Goal: Task Accomplishment & Management: Use online tool/utility

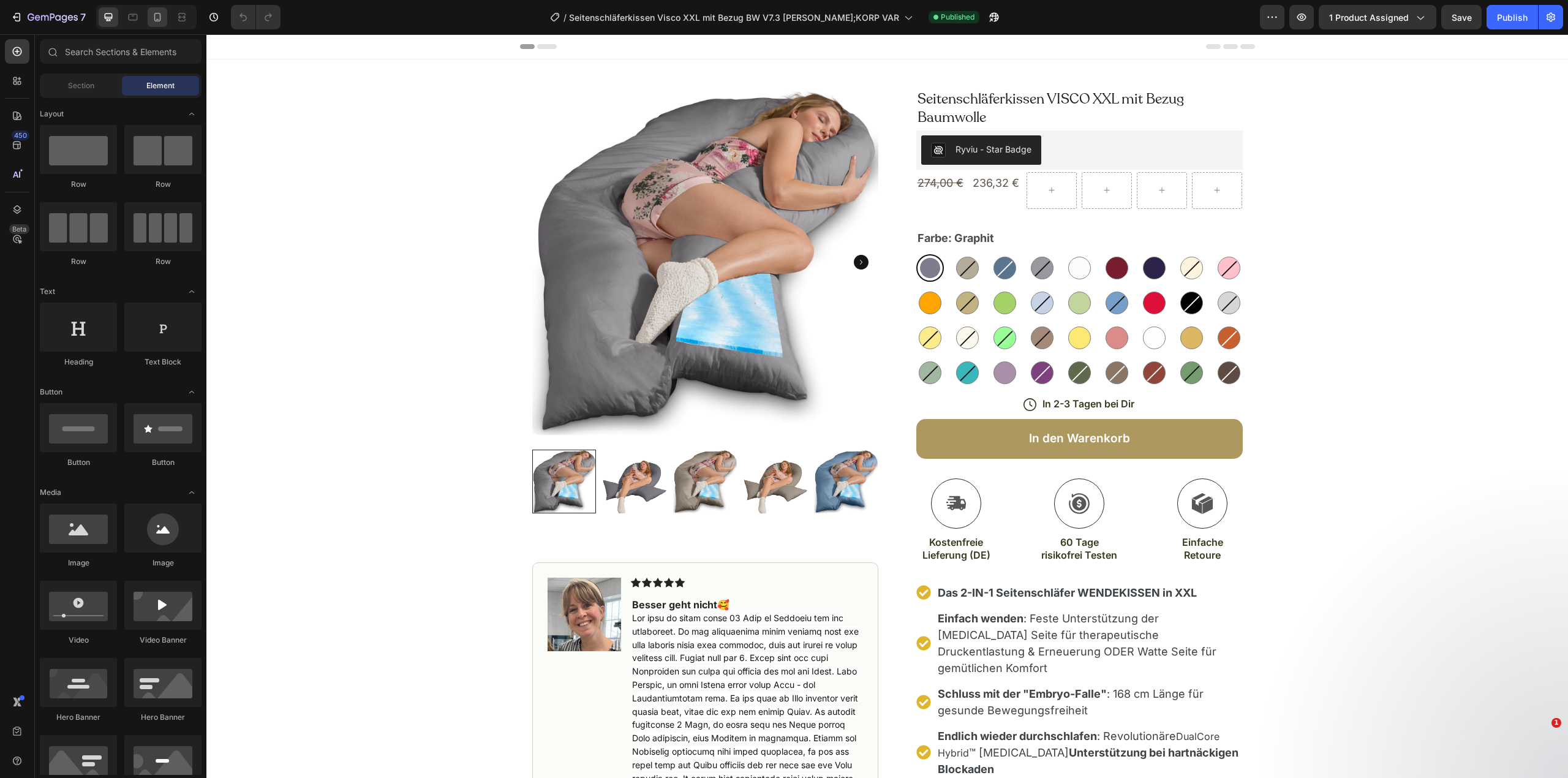
click at [159, 20] on icon at bounding box center [157, 20] width 3 height 2
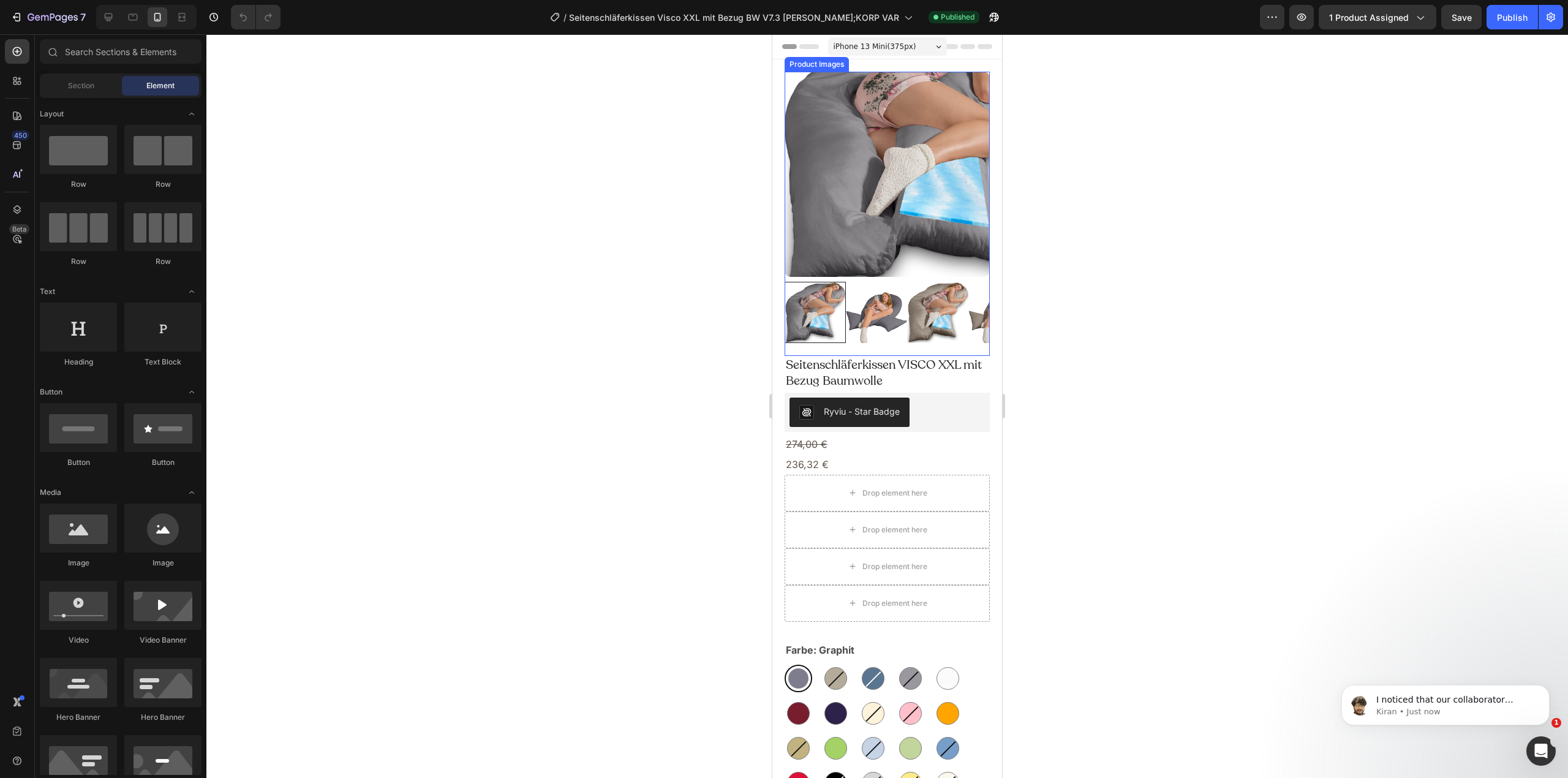
click at [796, 210] on img at bounding box center [887, 174] width 205 height 205
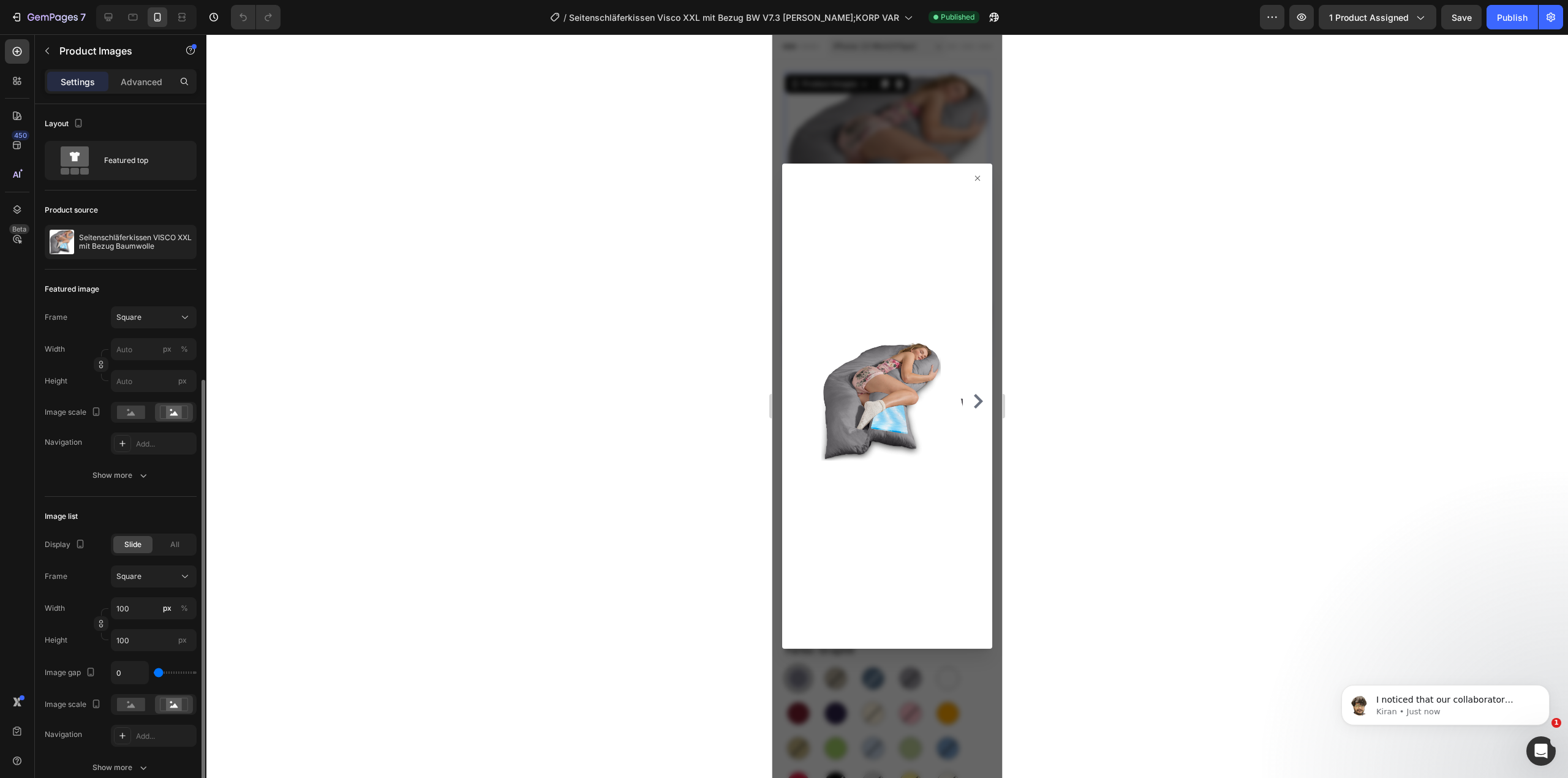
scroll to position [163, 0]
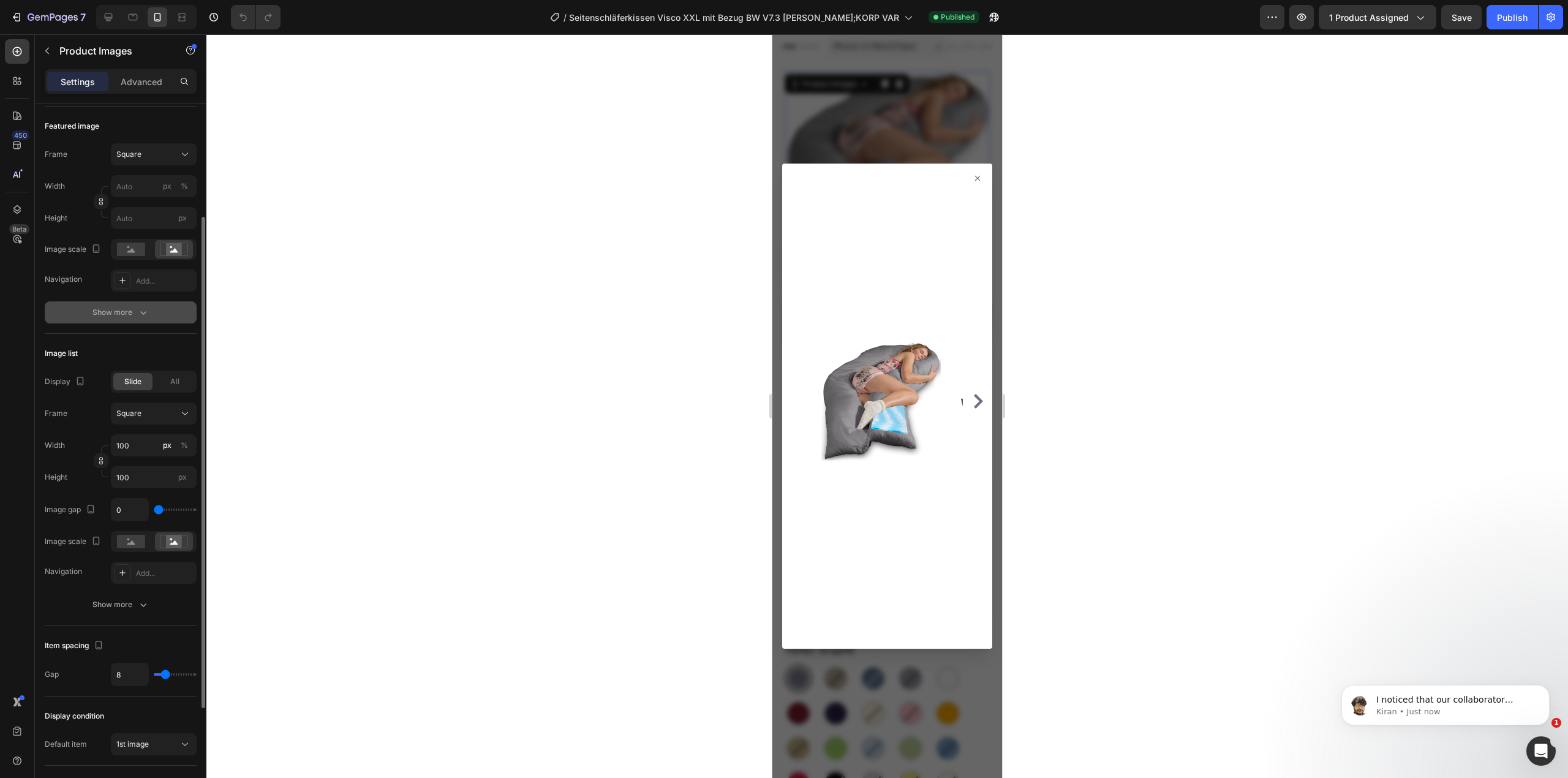
click at [140, 317] on icon "button" at bounding box center [144, 313] width 12 height 12
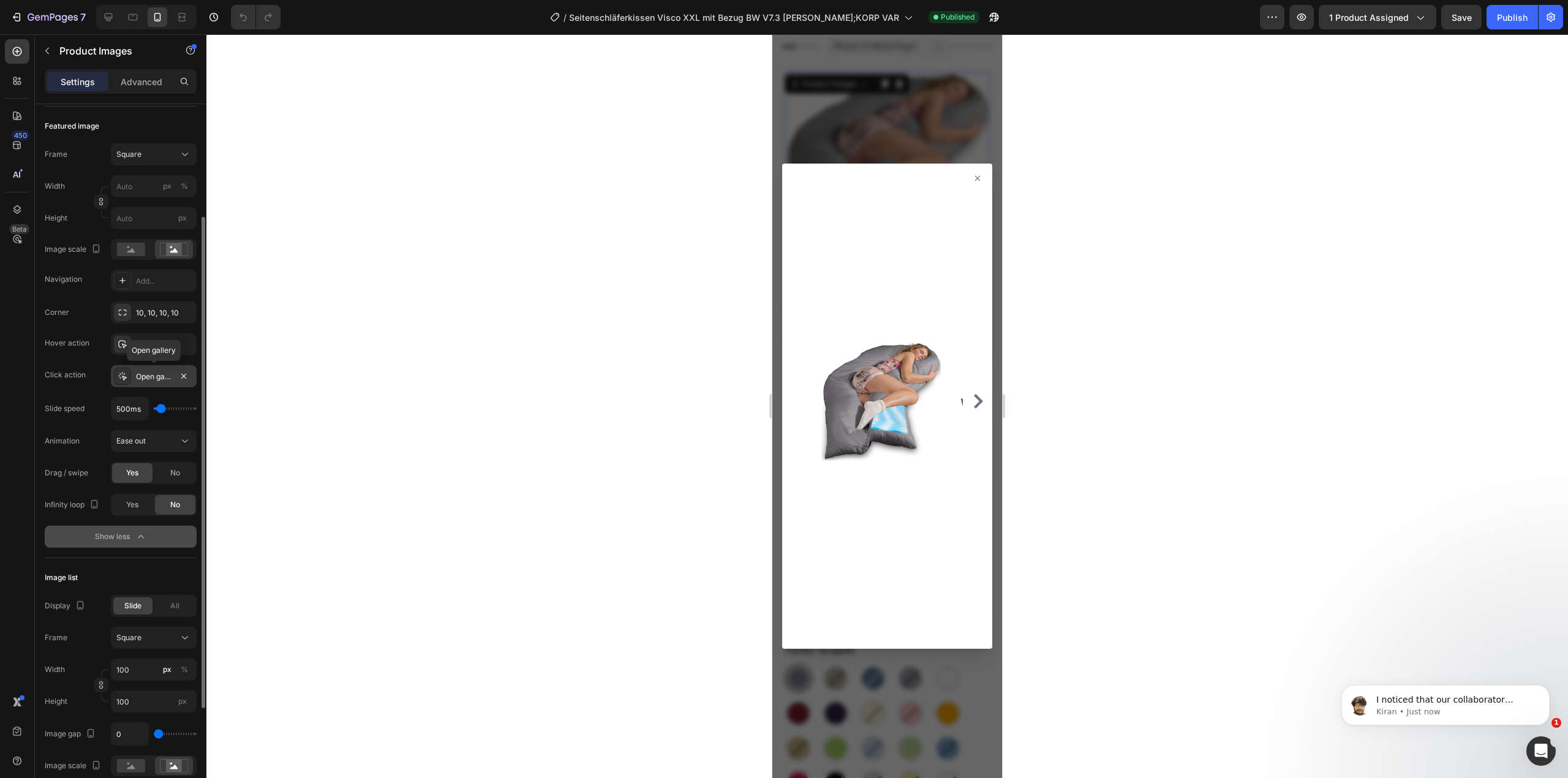
click at [121, 376] on icon at bounding box center [122, 376] width 10 height 10
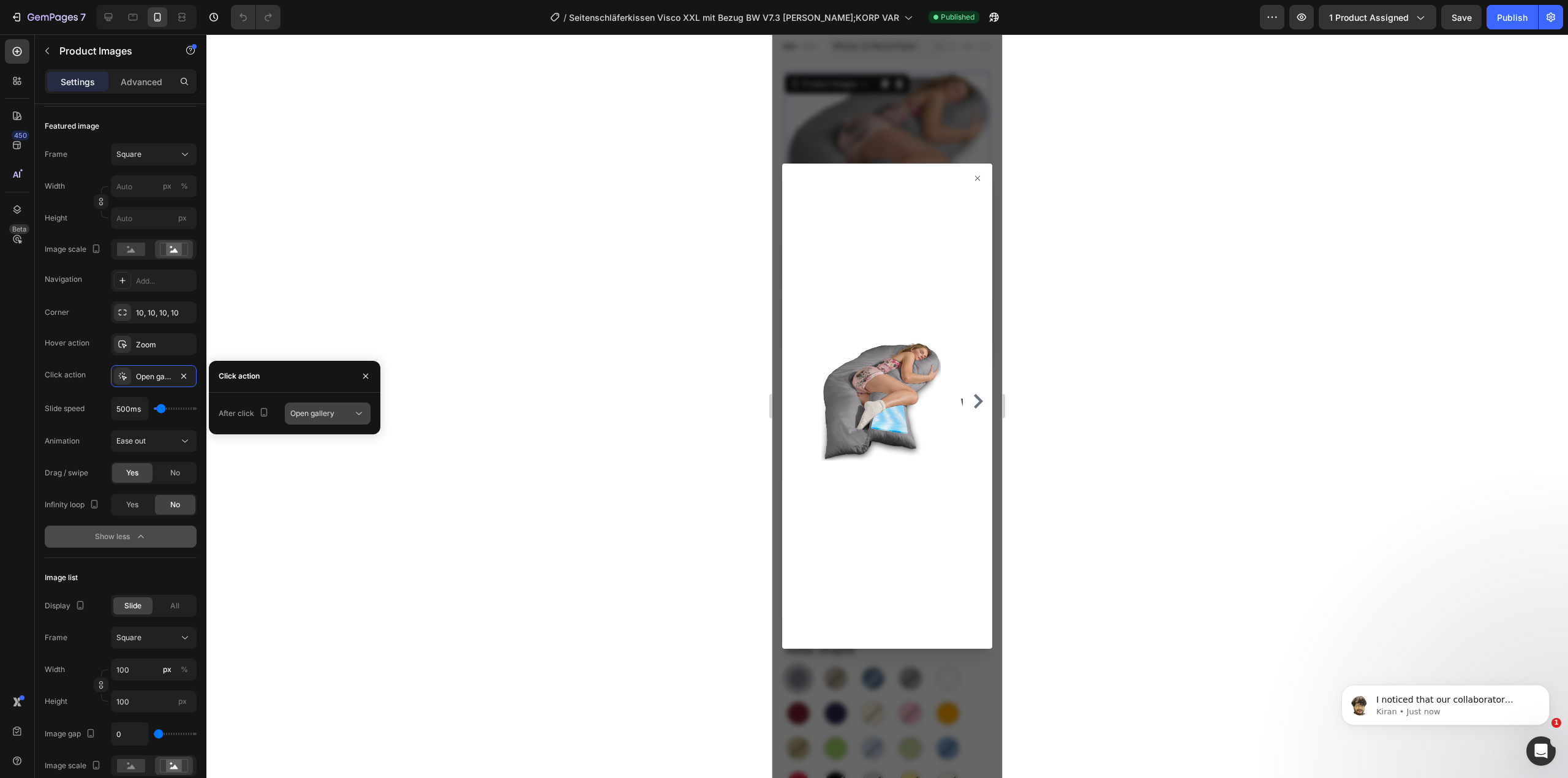
click at [326, 406] on button "Open gallery" at bounding box center [328, 413] width 86 height 22
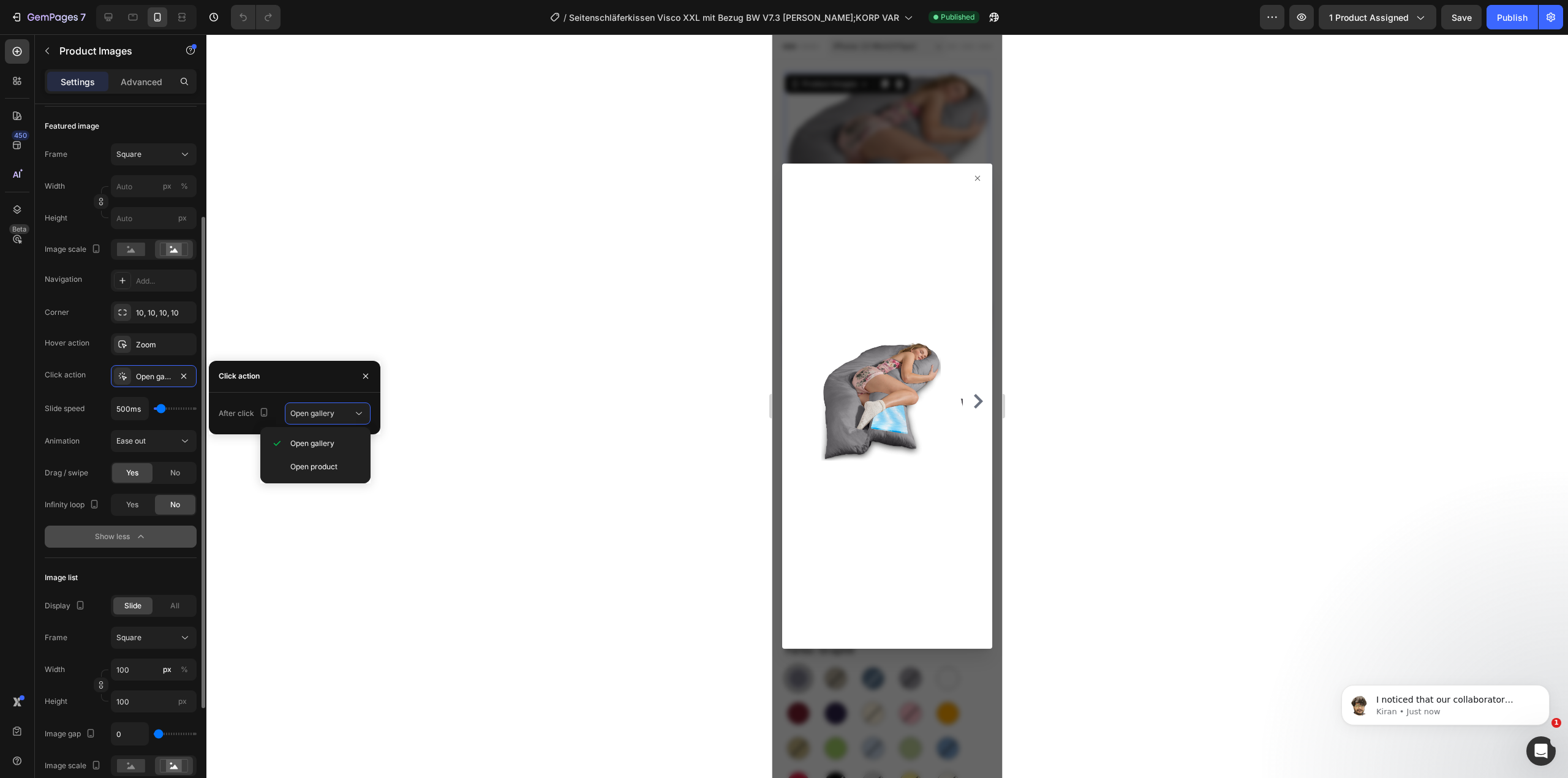
click at [101, 363] on div "Corner 10, 10, 10, 10 Hover action Zoom Click action Open gallery Slide speed 5…" at bounding box center [121, 409] width 152 height 214
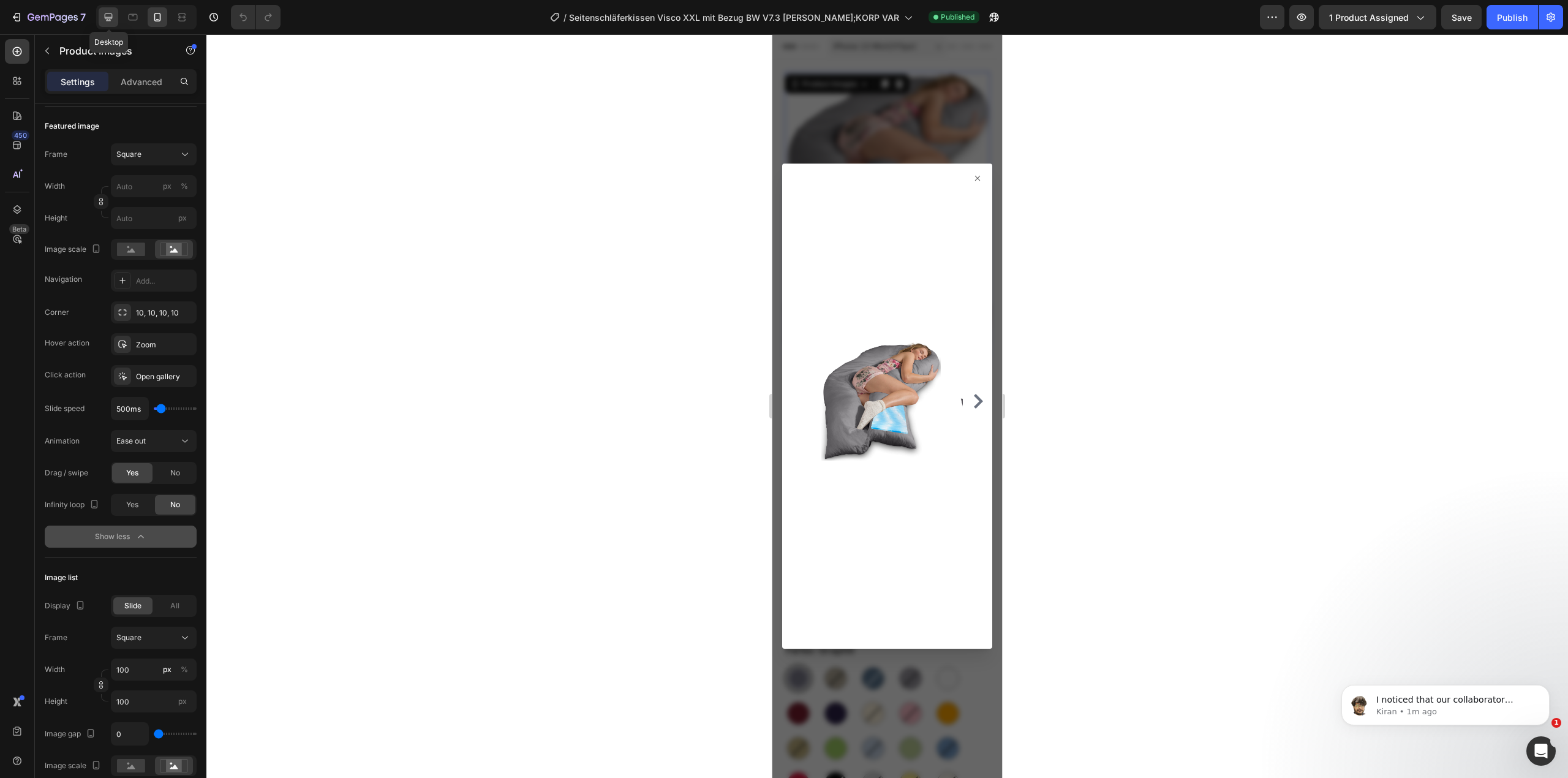
click at [101, 20] on div at bounding box center [108, 18] width 20 height 20
type input "20"
type input "11"
type input "24"
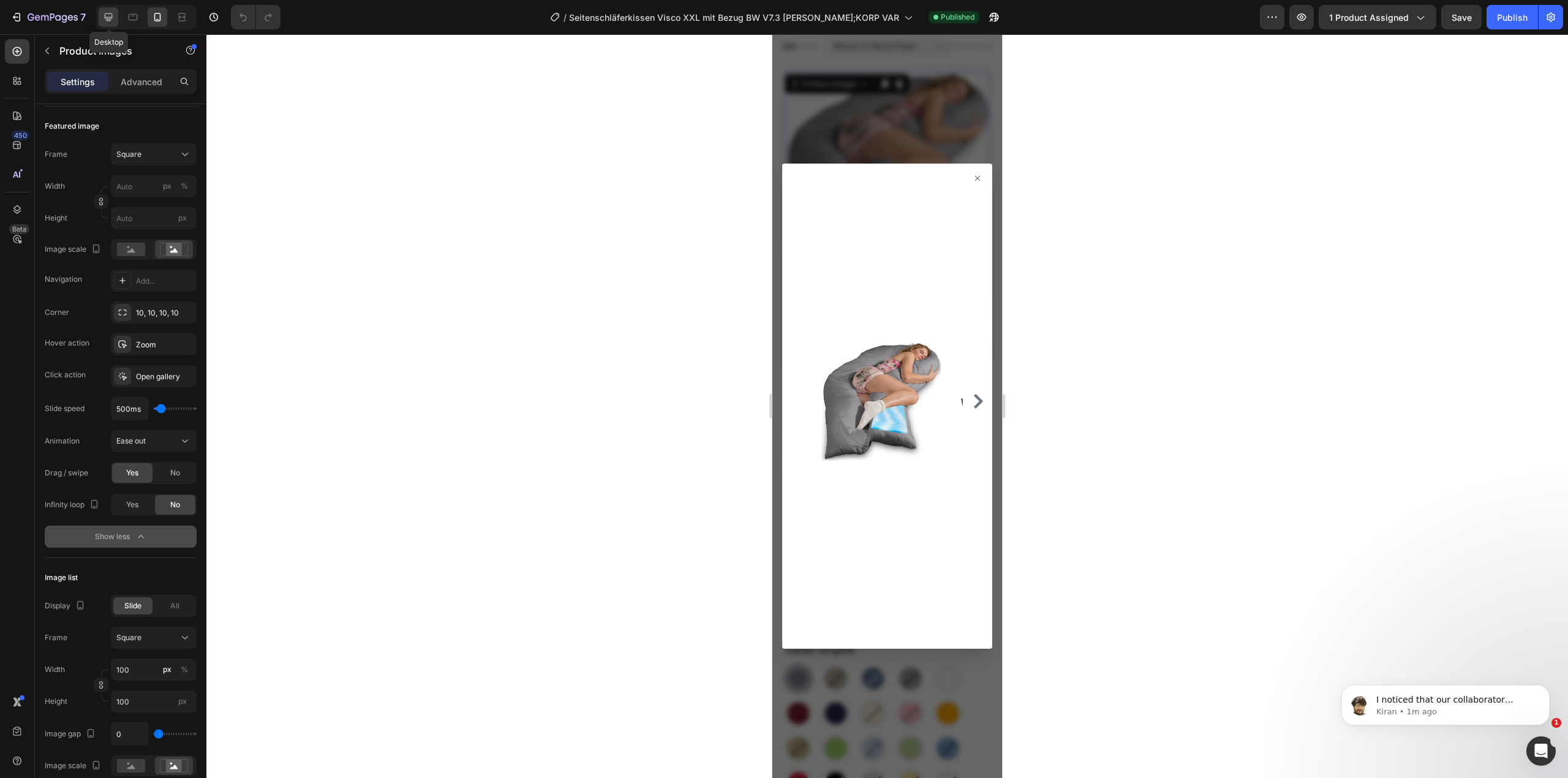
type input "24"
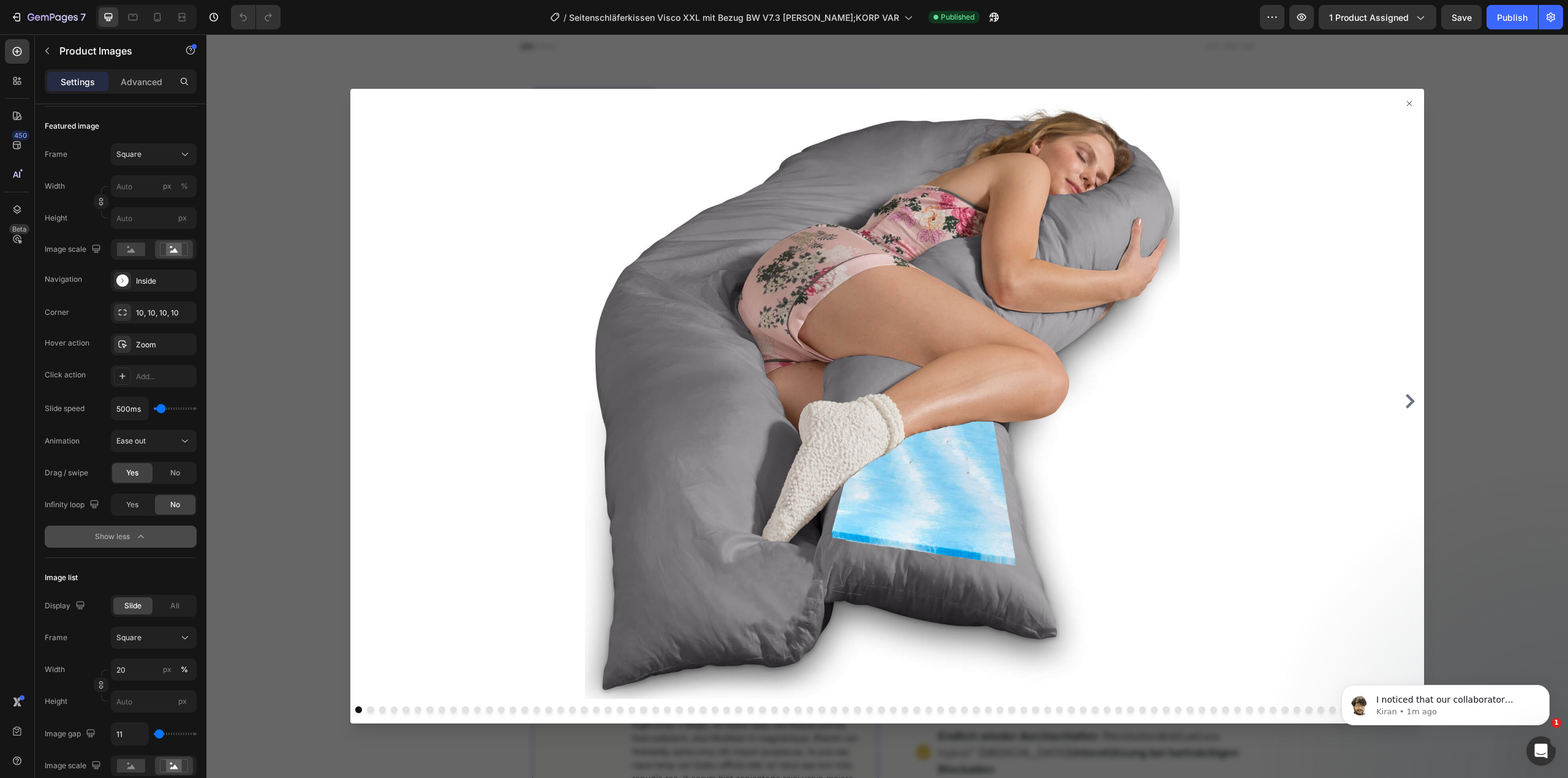
scroll to position [12, 0]
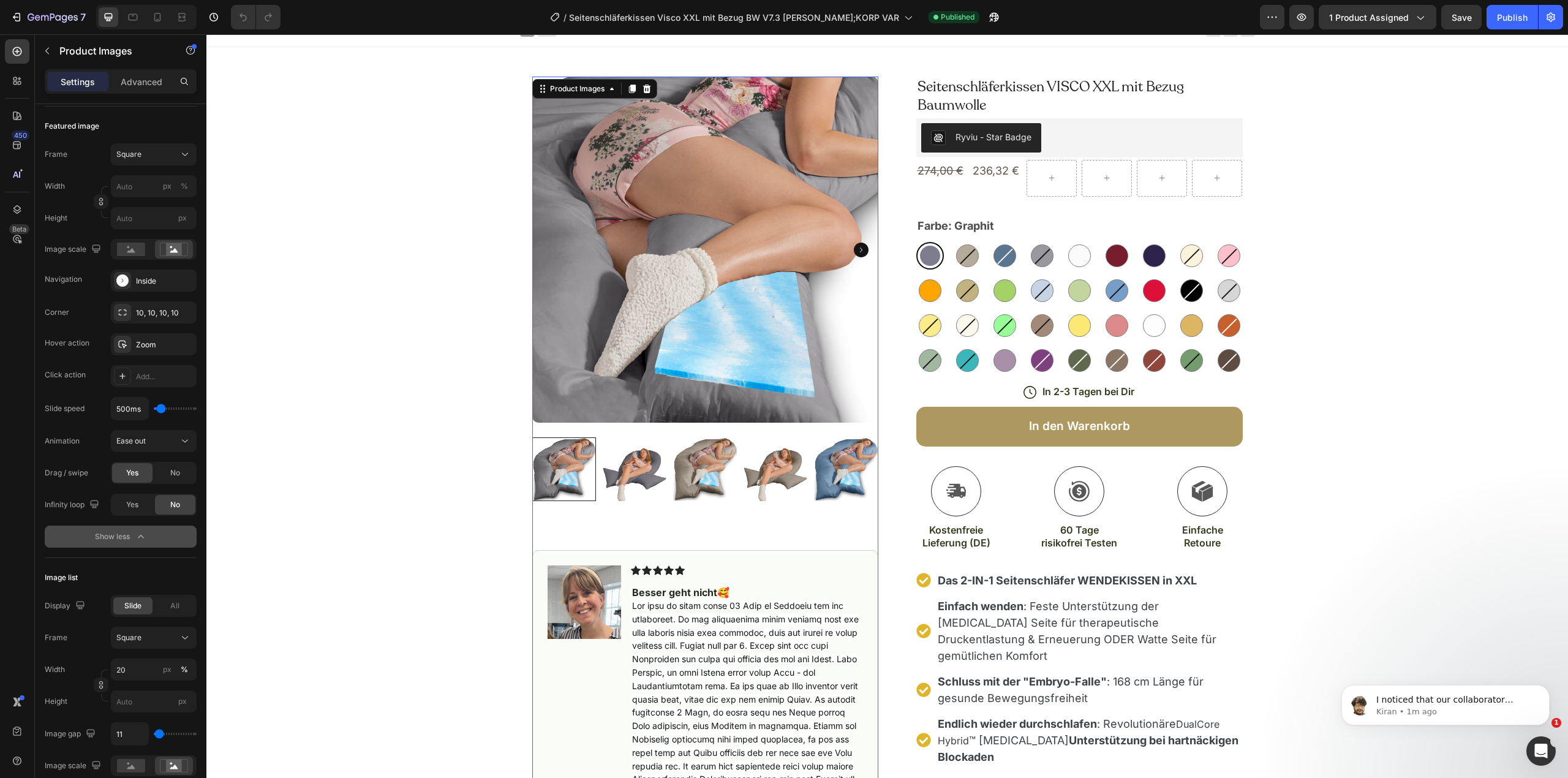
click at [712, 240] on img at bounding box center [705, 250] width 346 height 346
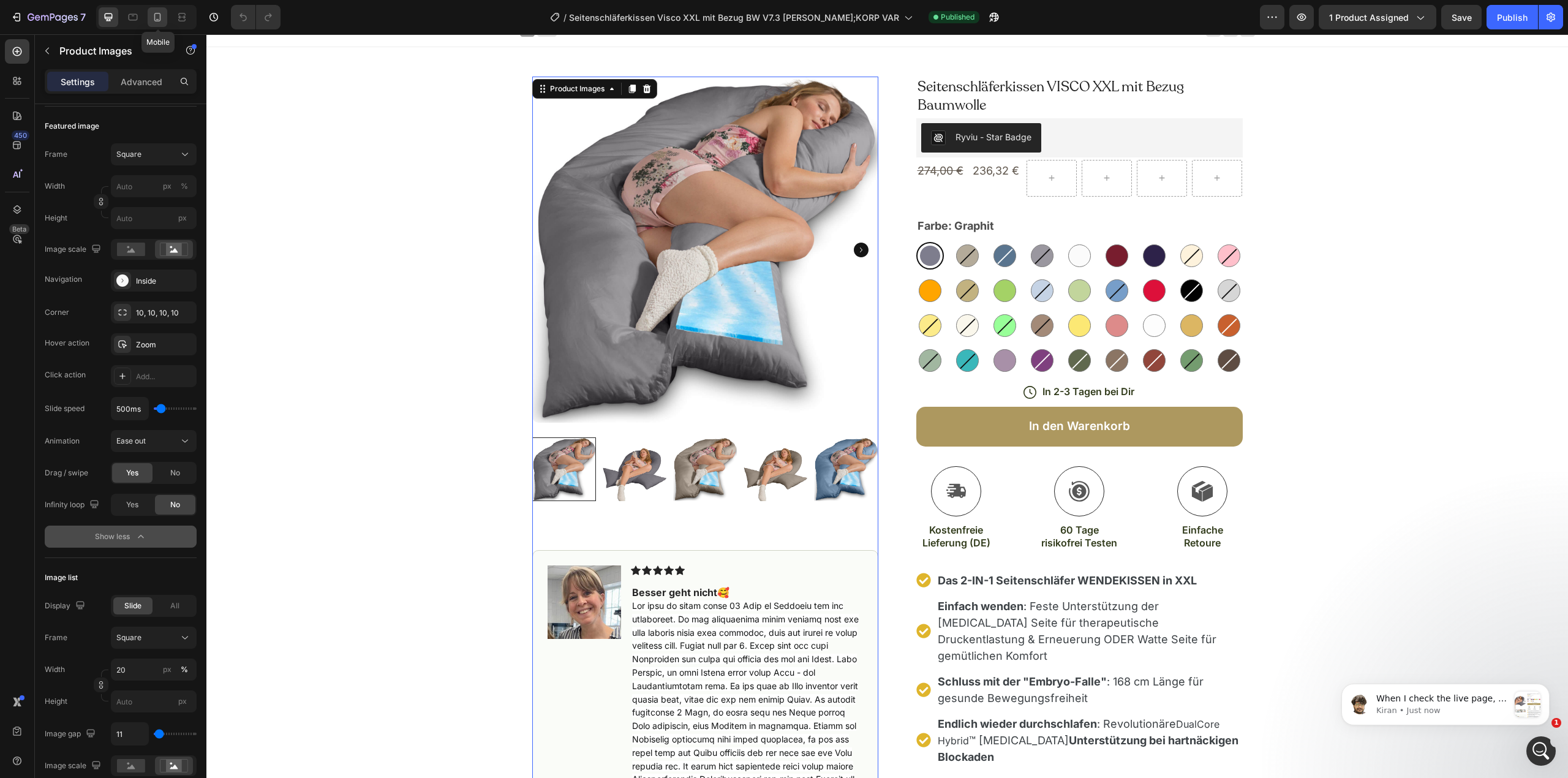
click at [160, 11] on icon at bounding box center [157, 17] width 12 height 12
type input "100"
type input "0"
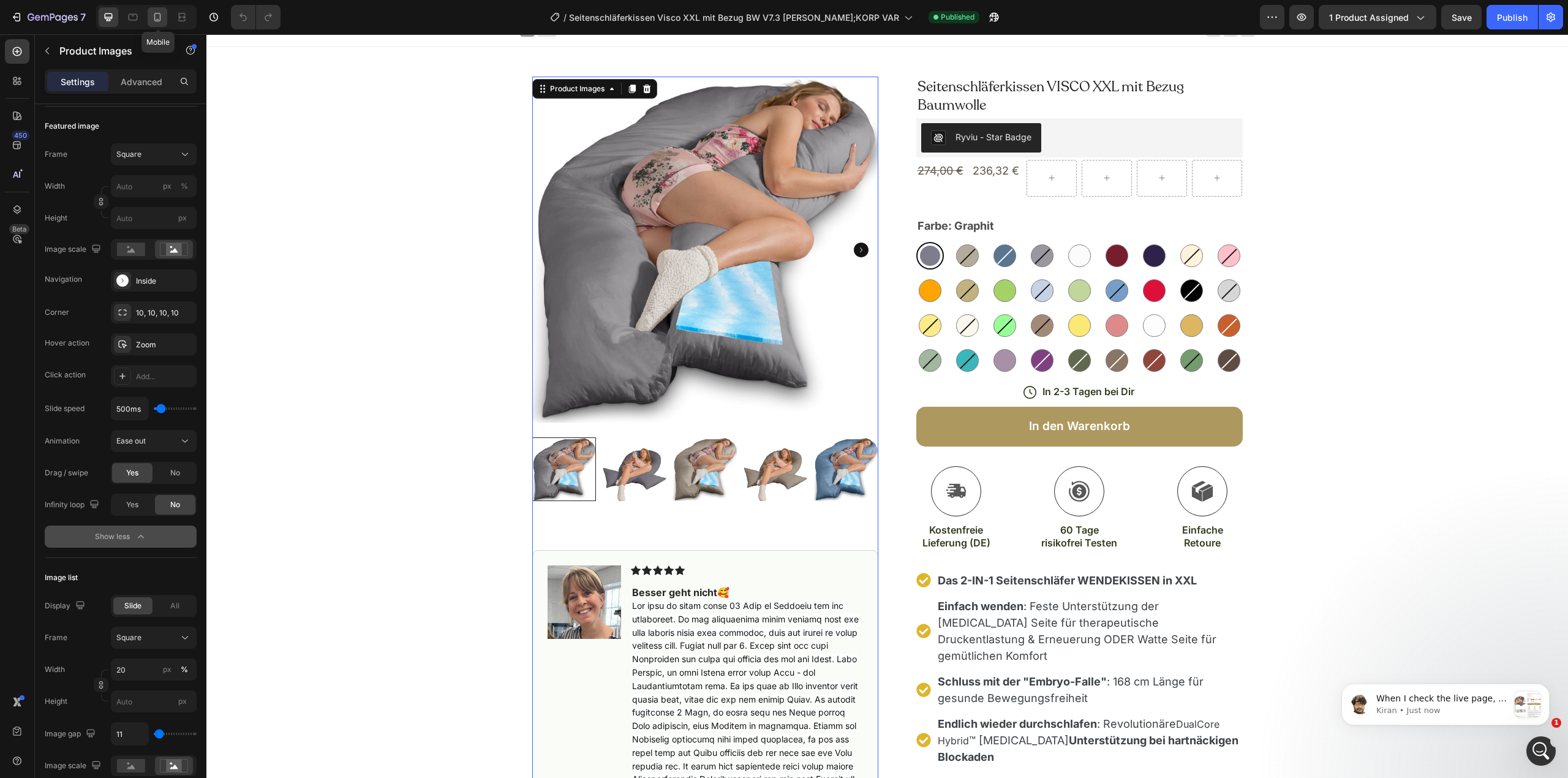
type input "8"
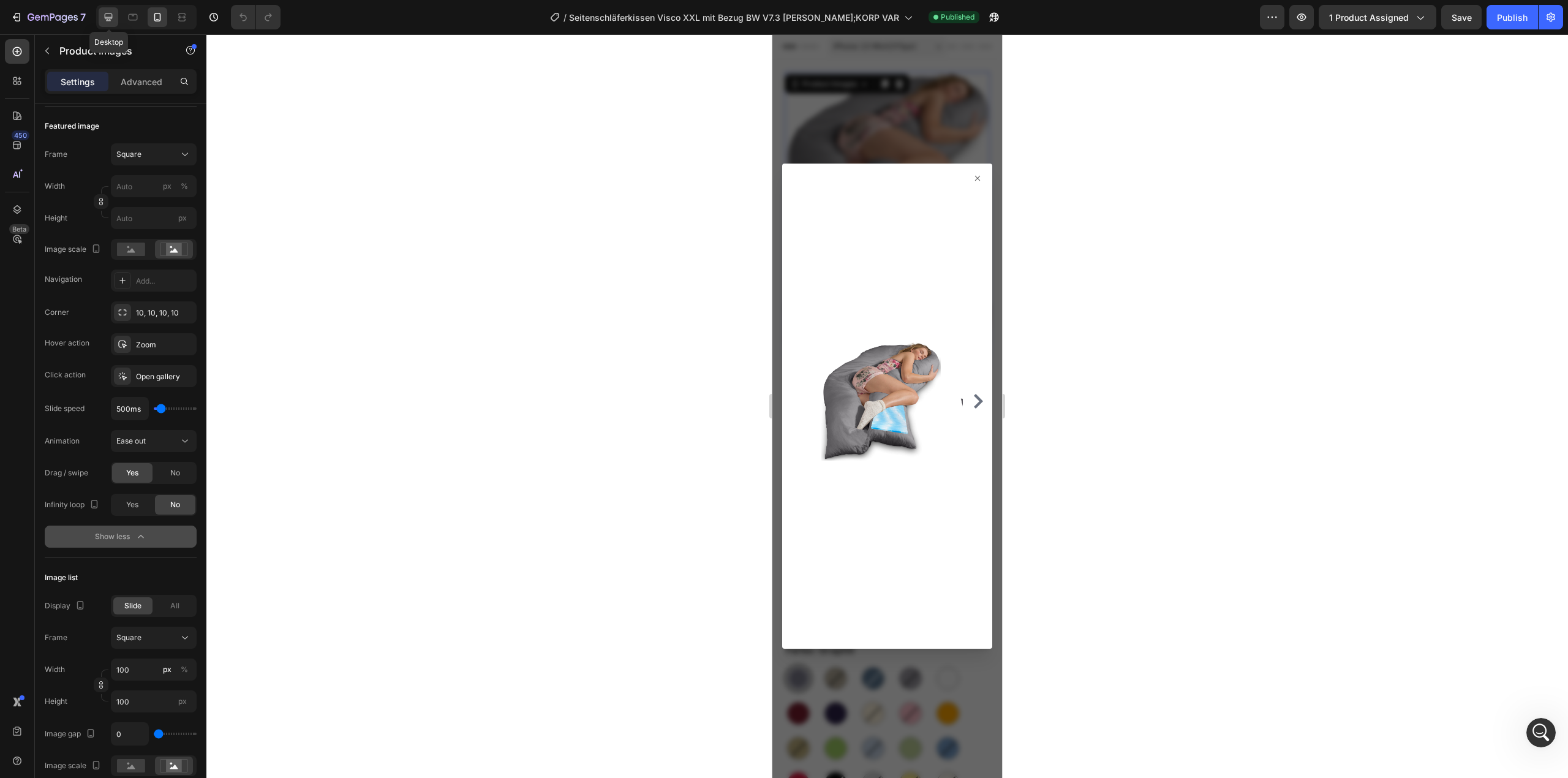
click at [101, 14] on div at bounding box center [108, 18] width 20 height 20
type input "20"
type input "11"
type input "24"
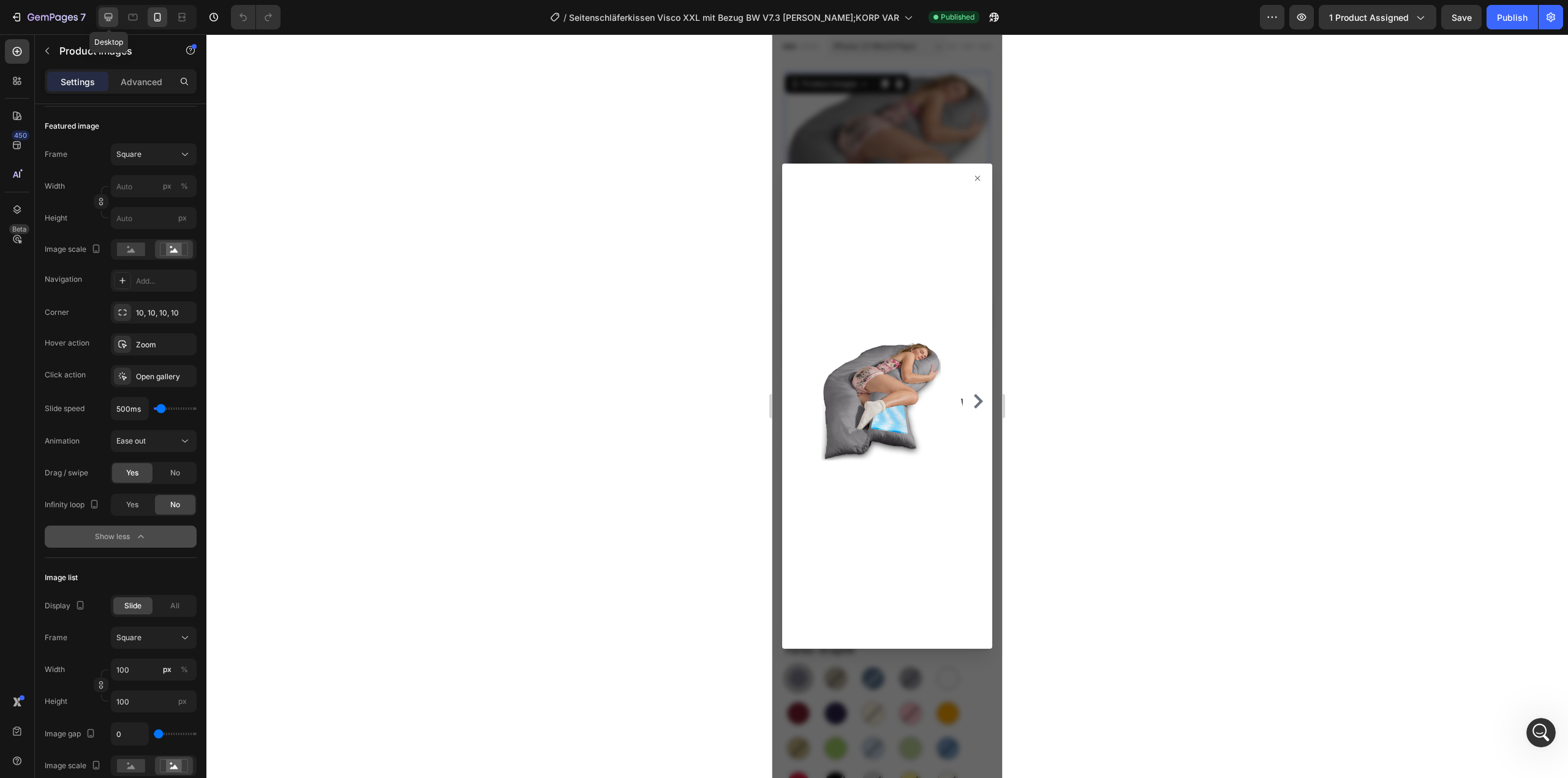
type input "24"
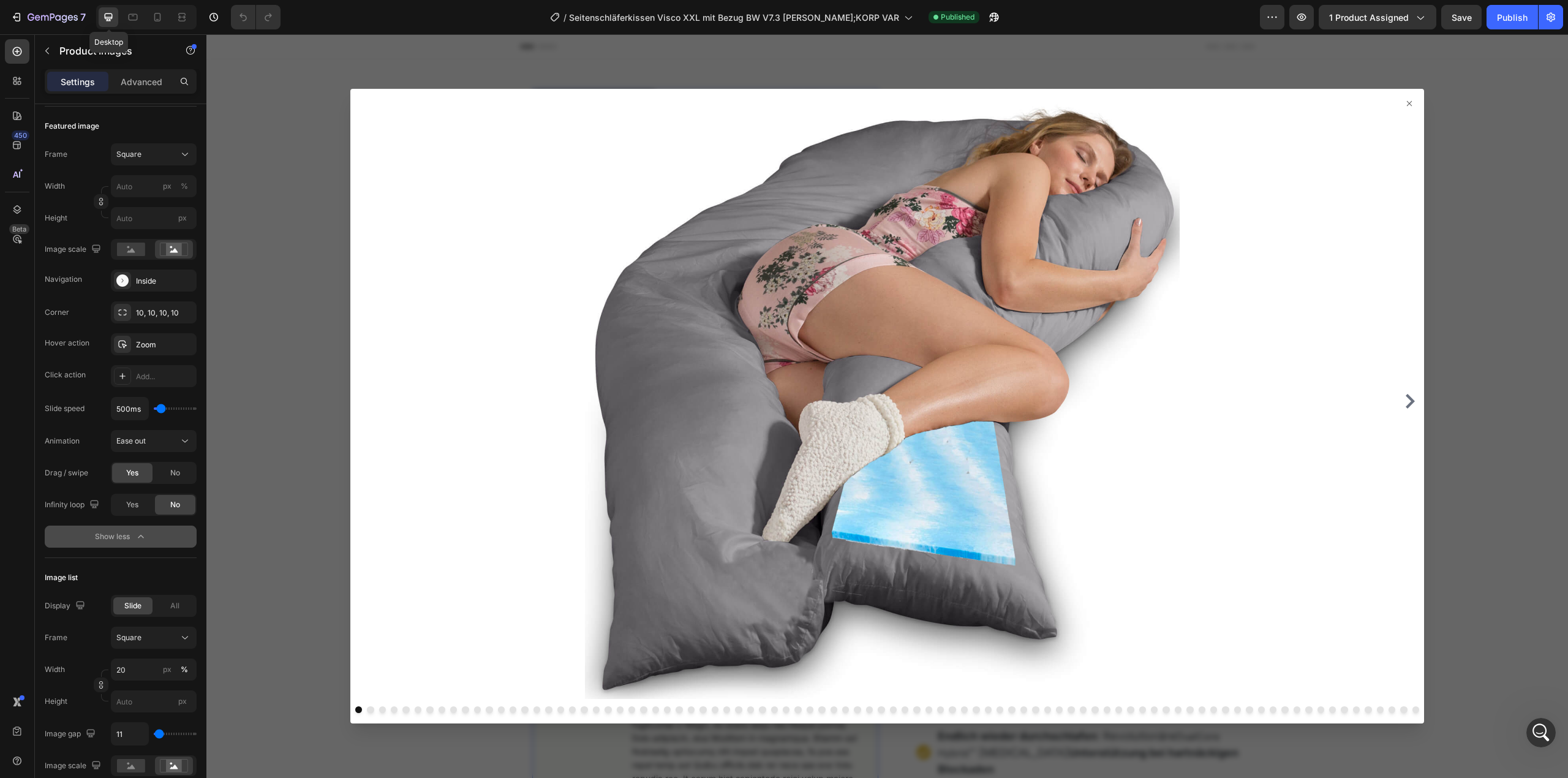
click at [260, 304] on div "Product Images 21 Image Icon Icon Icon Icon Icon Icon List [PERSON_NAME] geht n…" at bounding box center [888, 623] width 1362 height 1127
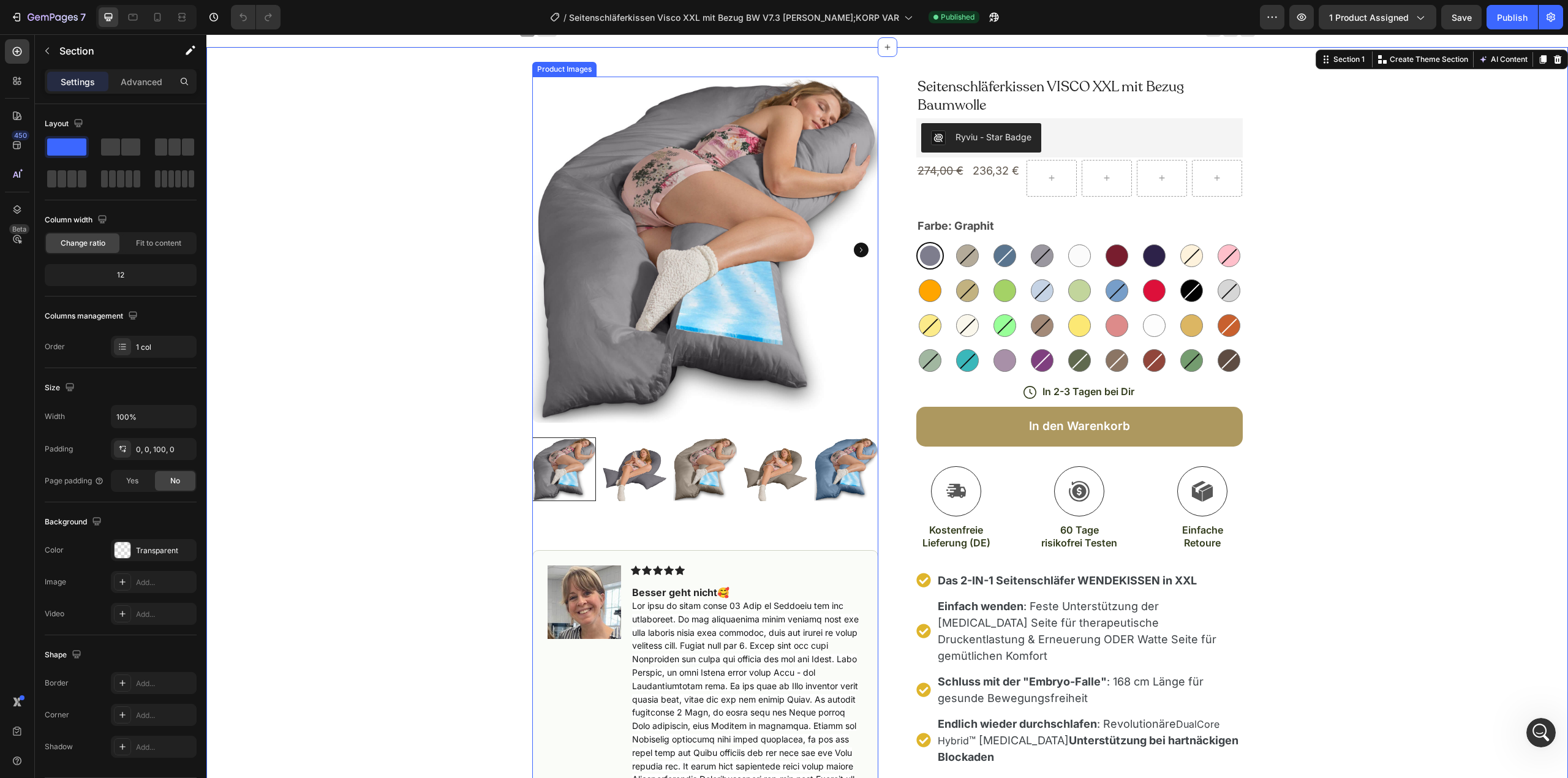
click at [611, 474] on img at bounding box center [634, 469] width 64 height 64
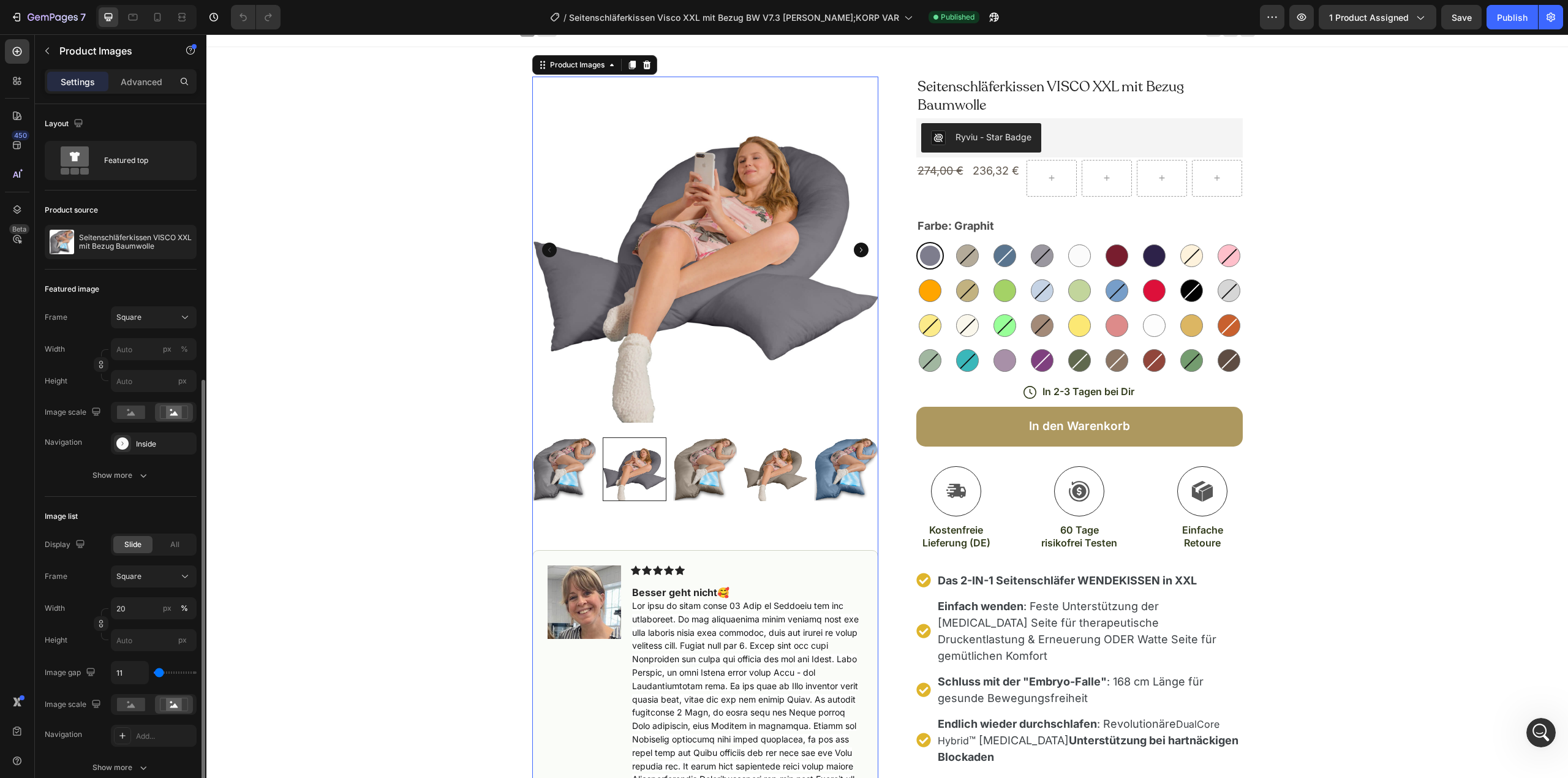
scroll to position [163, 0]
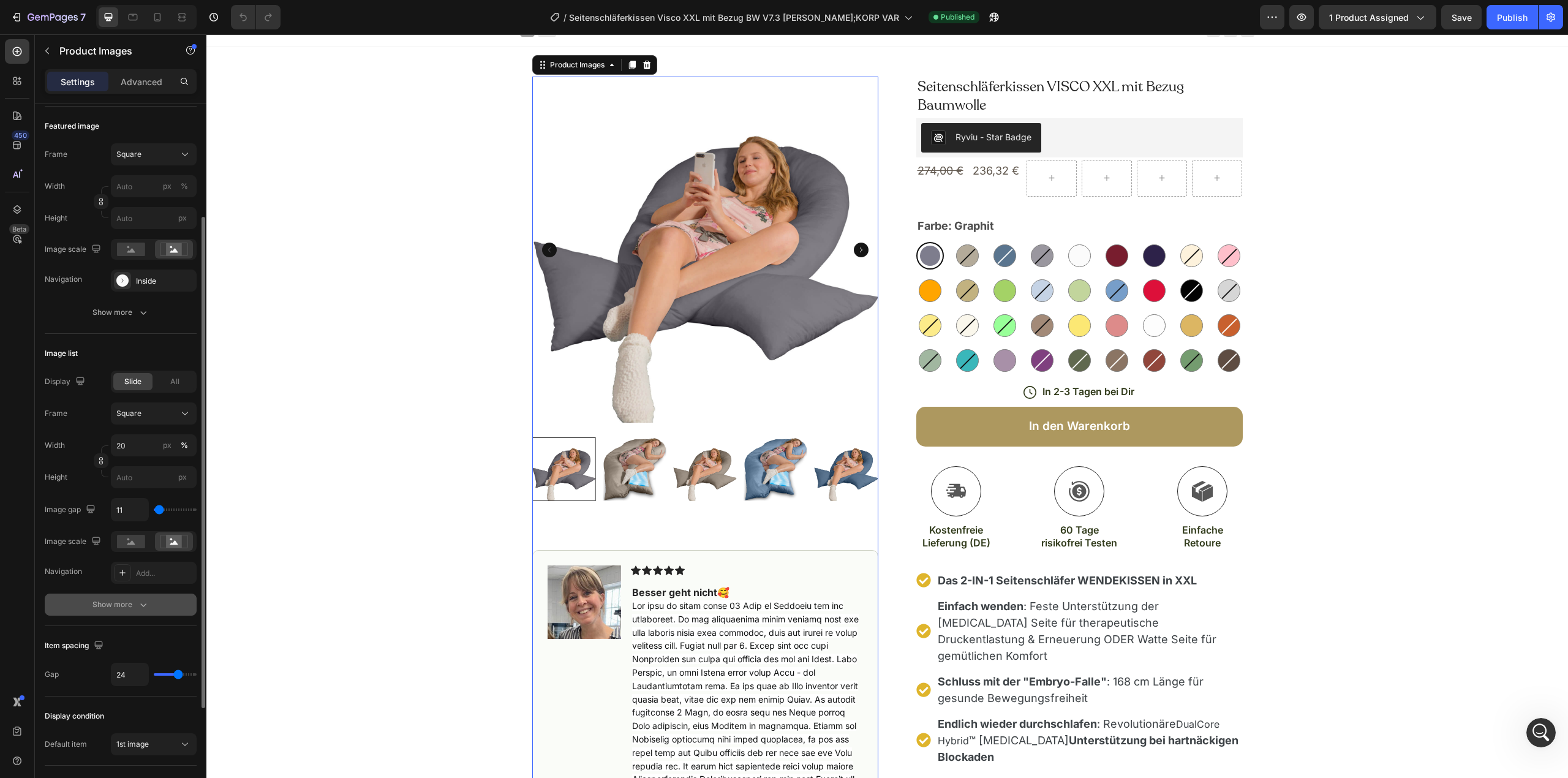
click at [105, 601] on div "Show more" at bounding box center [121, 604] width 57 height 12
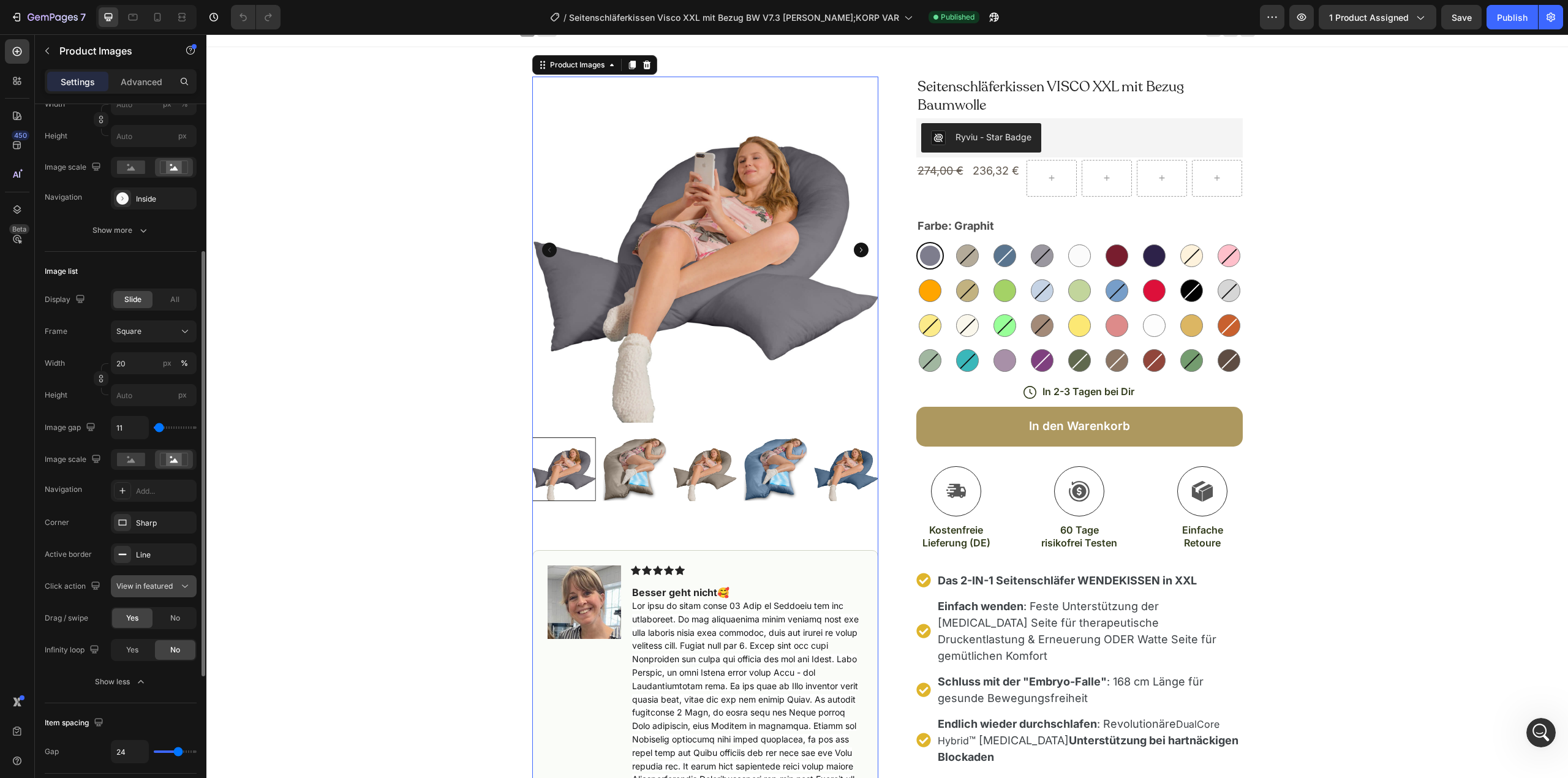
click at [134, 591] on span "View in featured" at bounding box center [144, 586] width 56 height 9
click at [988, 13] on icon "button" at bounding box center [994, 17] width 12 height 12
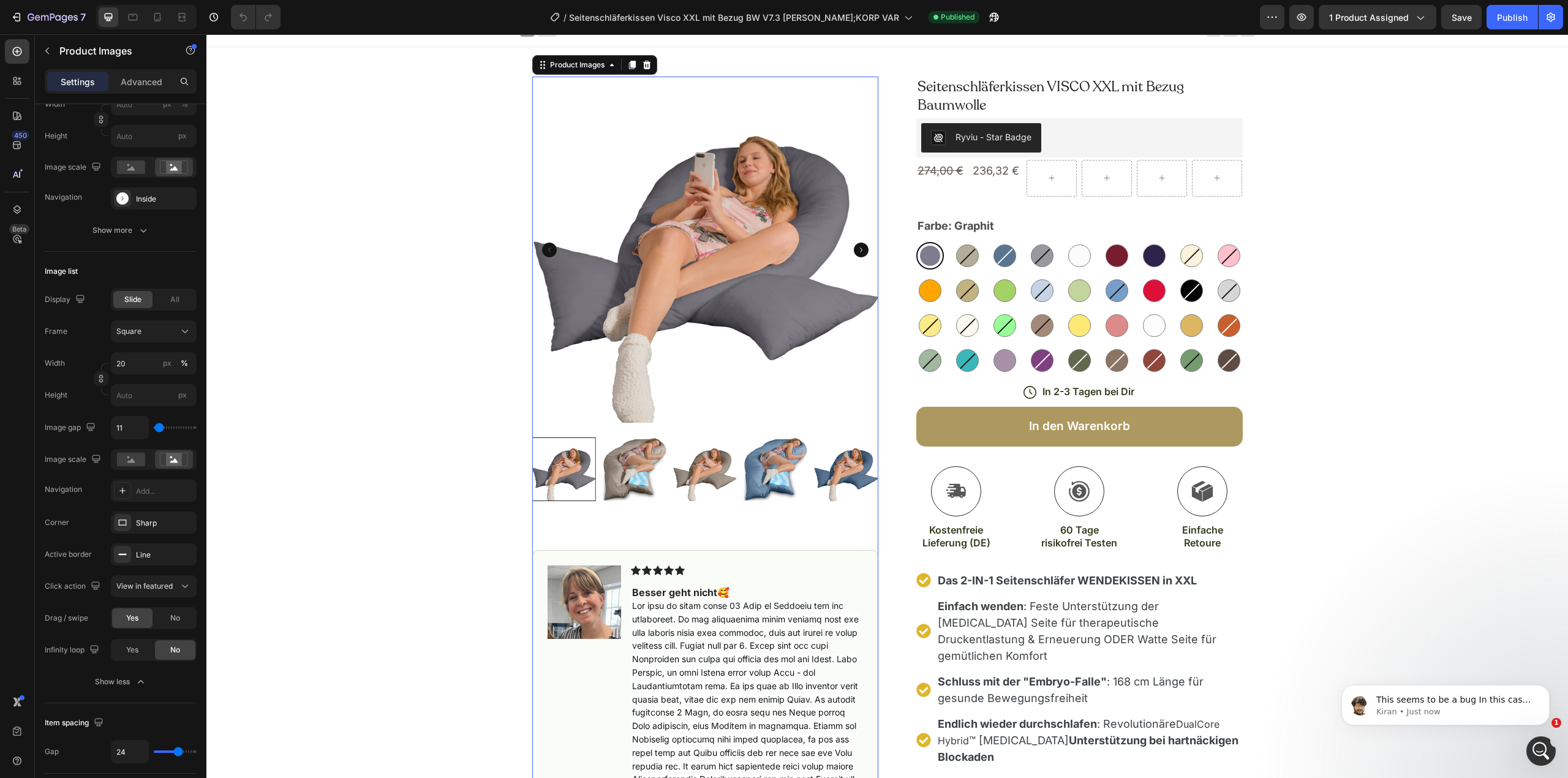
scroll to position [0, 0]
click at [181, 27] on div at bounding box center [146, 17] width 101 height 25
click at [154, 18] on icon at bounding box center [157, 17] width 12 height 12
type input "100"
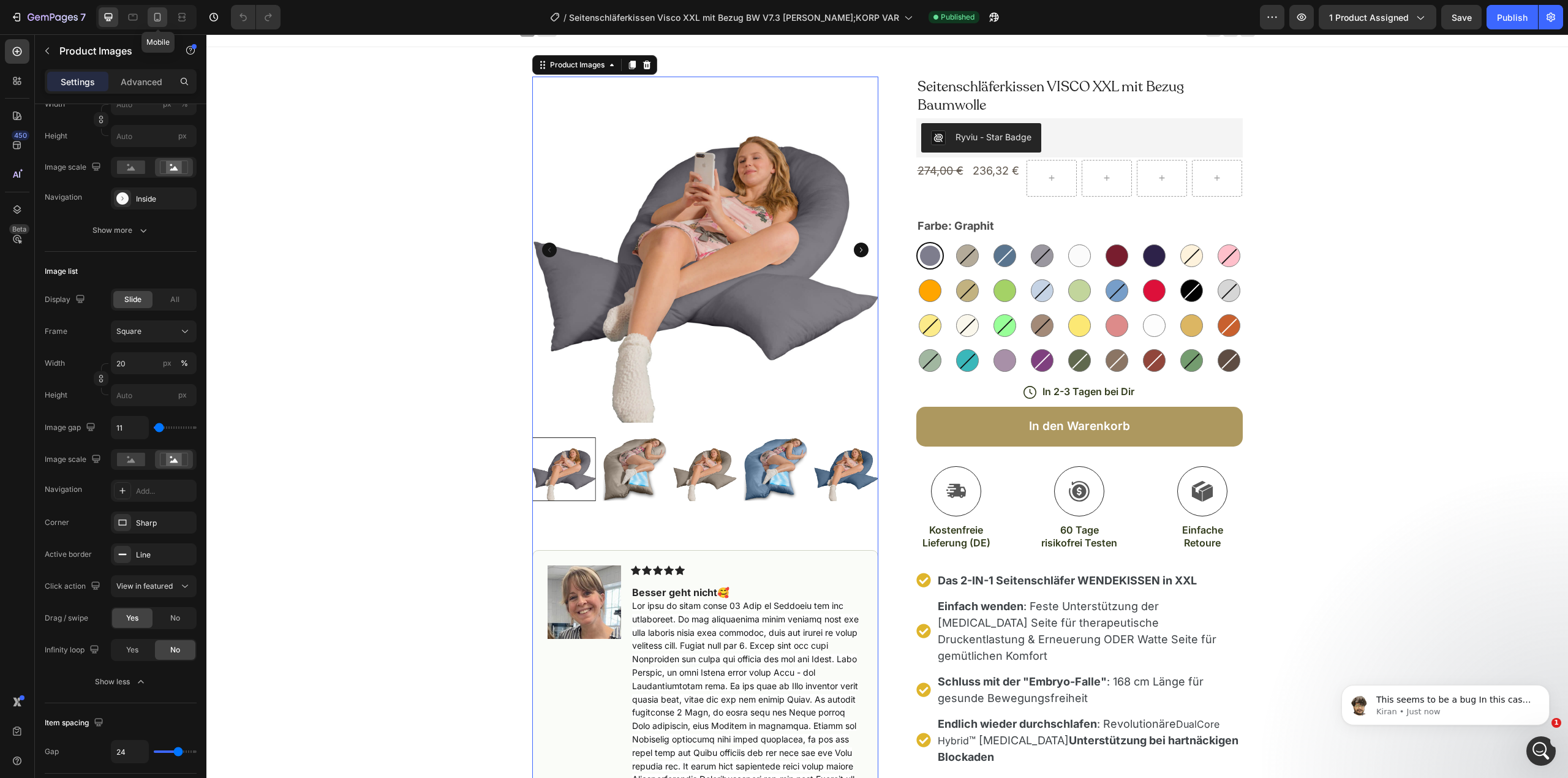
type input "0"
type input "8"
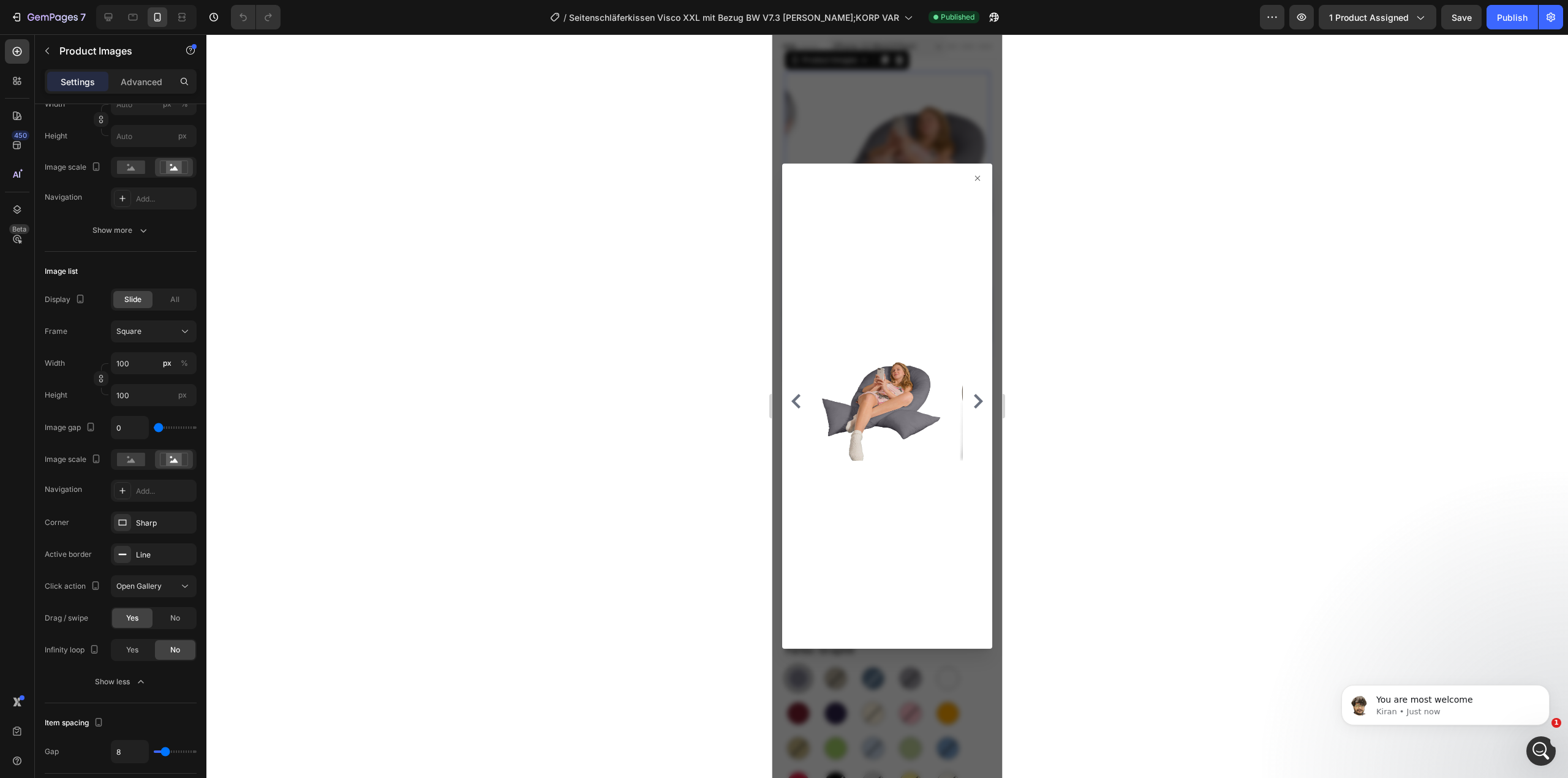
click at [975, 179] on icon at bounding box center [978, 178] width 5 height 5
click at [975, 177] on icon at bounding box center [978, 178] width 5 height 5
click at [1111, 172] on div at bounding box center [888, 406] width 1362 height 744
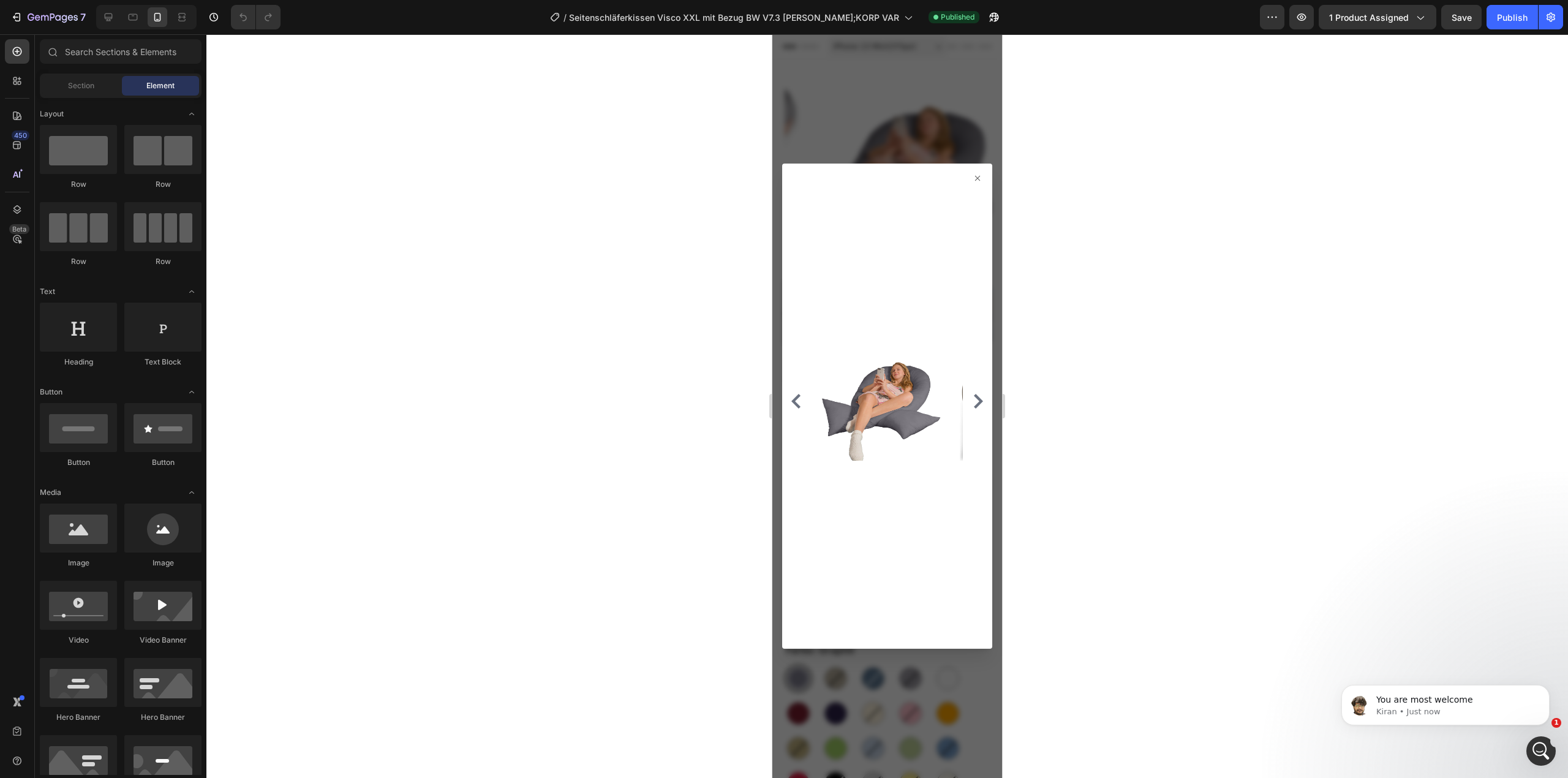
click at [950, 97] on div at bounding box center [887, 406] width 230 height 744
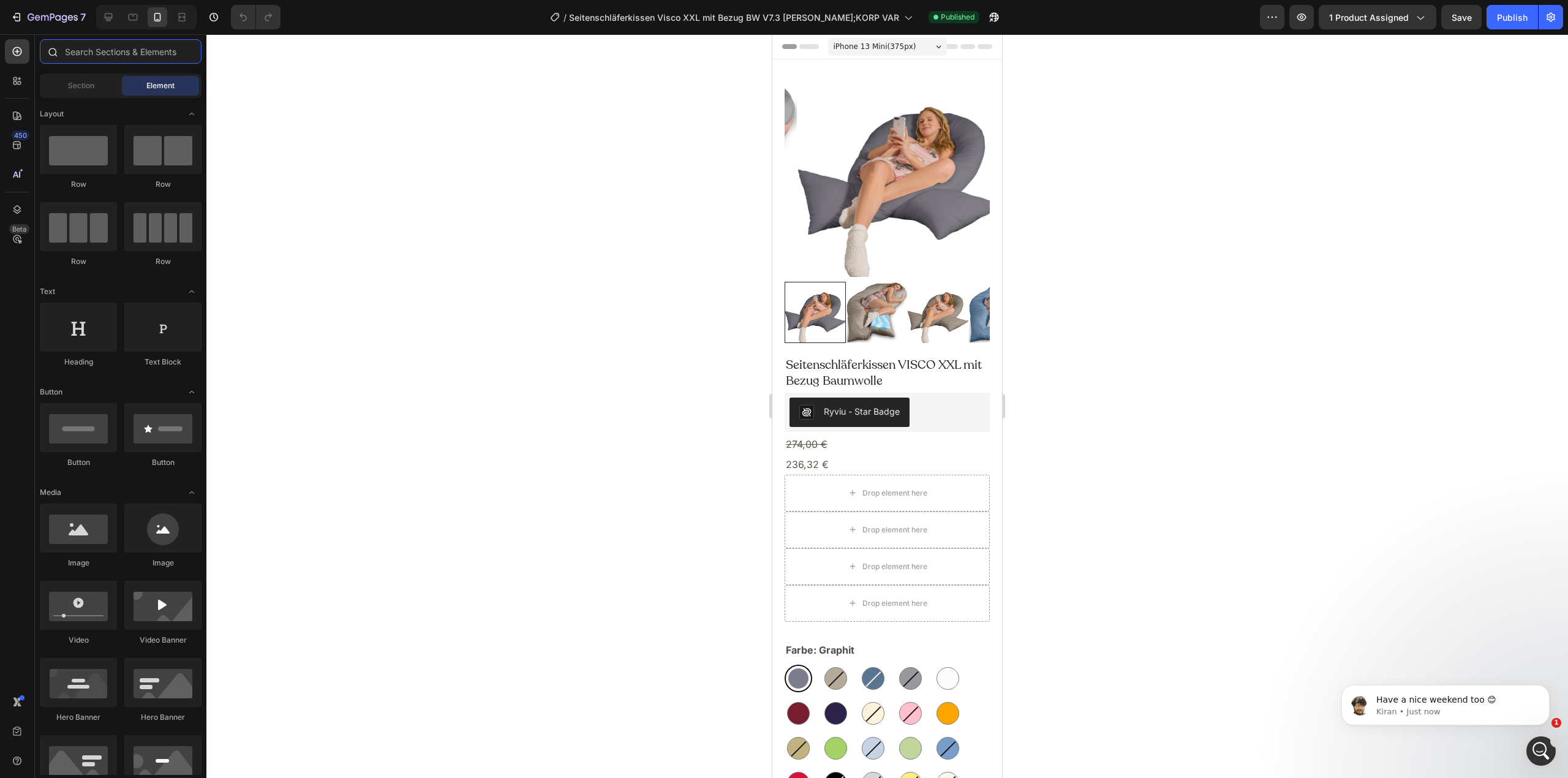
click at [148, 52] on input "text" at bounding box center [121, 51] width 162 height 25
click at [111, 15] on icon at bounding box center [108, 17] width 12 height 12
